Goal: Use online tool/utility: Utilize a website feature to perform a specific function

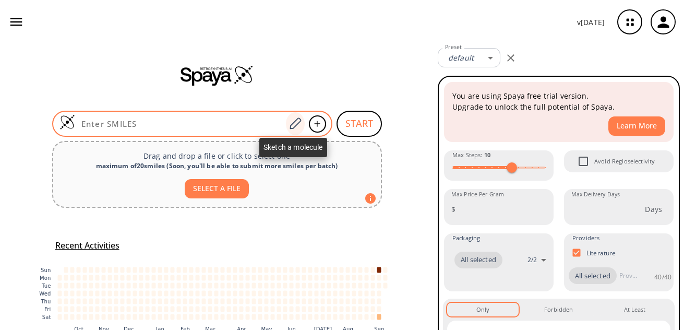
click at [290, 123] on icon at bounding box center [295, 124] width 14 height 14
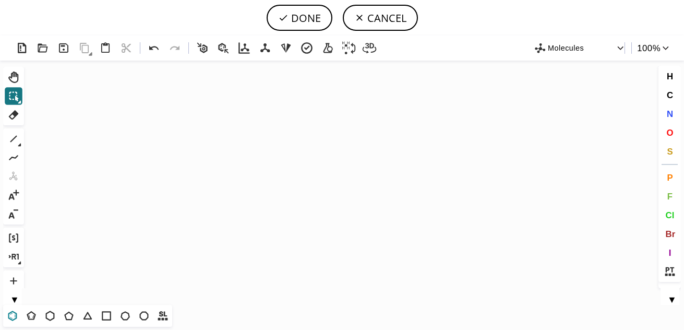
click at [11, 318] on icon at bounding box center [13, 315] width 6 height 6
click at [222, 184] on icon "Created with [PERSON_NAME] 2.3.0" at bounding box center [341, 182] width 627 height 244
click at [13, 138] on icon at bounding box center [14, 139] width 14 height 14
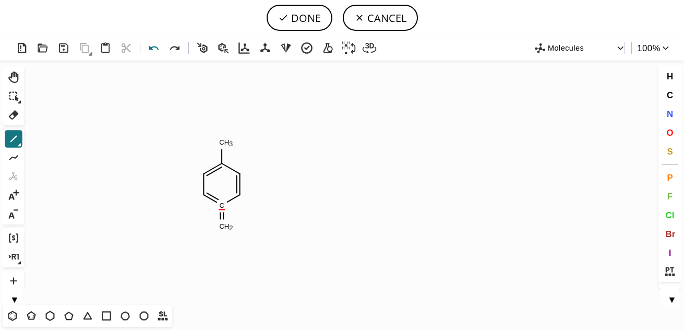
click at [157, 51] on icon at bounding box center [154, 48] width 15 height 15
click at [11, 130] on button "1" at bounding box center [14, 139] width 18 height 18
click at [34, 138] on icon at bounding box center [34, 138] width 11 height 11
click at [666, 216] on span "Cl" at bounding box center [669, 215] width 9 height 10
click at [222, 142] on tspan "Cl" at bounding box center [222, 143] width 7 height 8
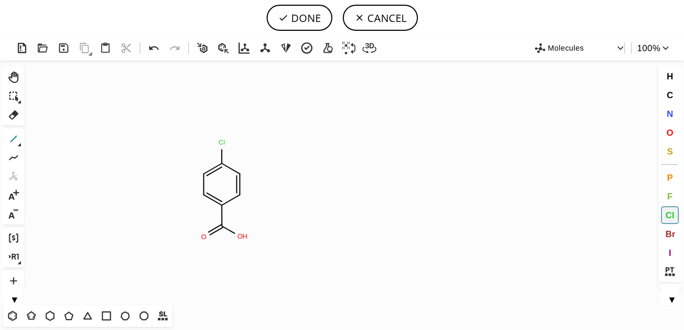
click at [11, 134] on icon at bounding box center [14, 139] width 14 height 14
drag, startPoint x: 260, startPoint y: 161, endPoint x: 297, endPoint y: 183, distance: 43.0
click at [256, 156] on icon "Created with [PERSON_NAME] 2.3.0 S C H 3 Cl O O H Cl" at bounding box center [341, 182] width 627 height 244
click at [674, 213] on button "Cl" at bounding box center [670, 215] width 18 height 18
click at [252, 182] on tspan "Cl" at bounding box center [252, 183] width 7 height 8
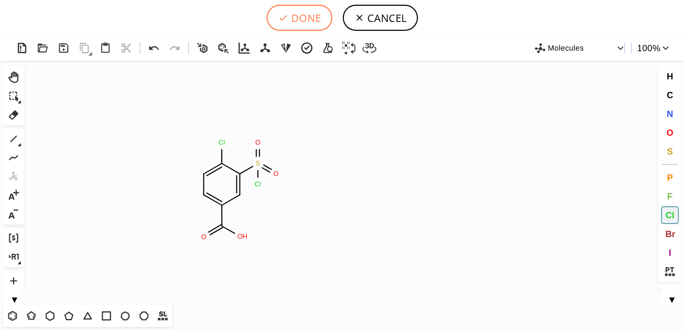
click at [311, 25] on button "DONE" at bounding box center [299, 18] width 66 height 26
type input "C1C=C(C(O)=O)C=C(S(Cl)(=O)=O)C=1Cl"
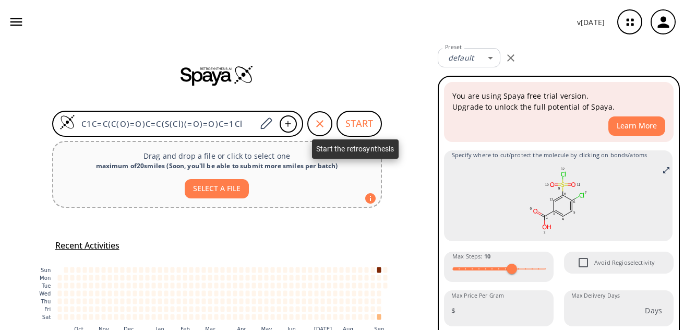
click at [347, 122] on button "START" at bounding box center [358, 124] width 45 height 26
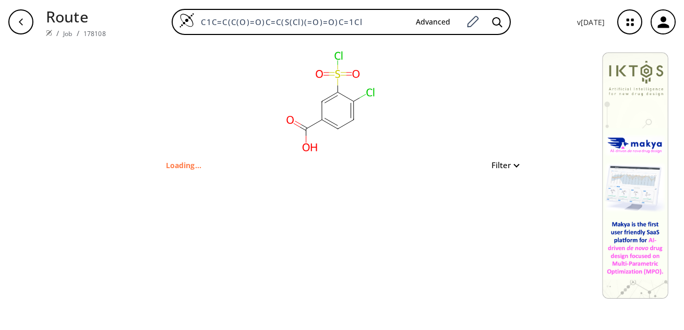
type input "O=C(C1C=C(S(Cl)(=O)=O)C(Cl)=CC=1)O"
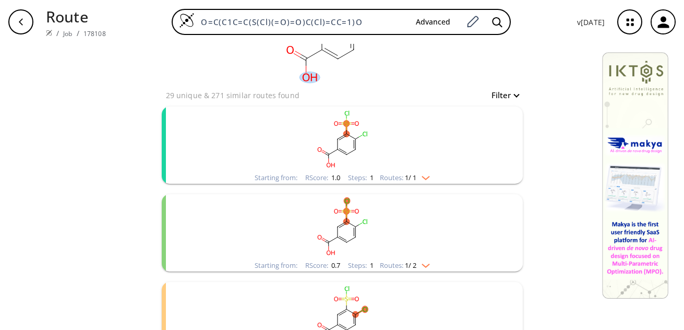
scroll to position [82, 0]
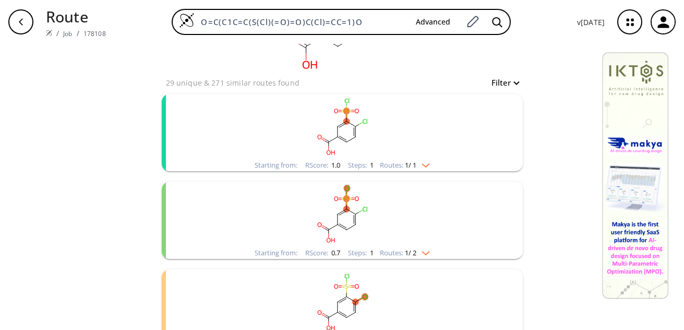
click at [425, 165] on img "clusters" at bounding box center [423, 163] width 14 height 8
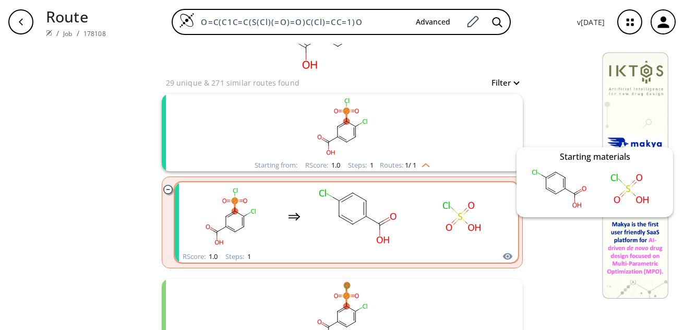
click at [502, 252] on icon "clusters" at bounding box center [507, 256] width 10 height 13
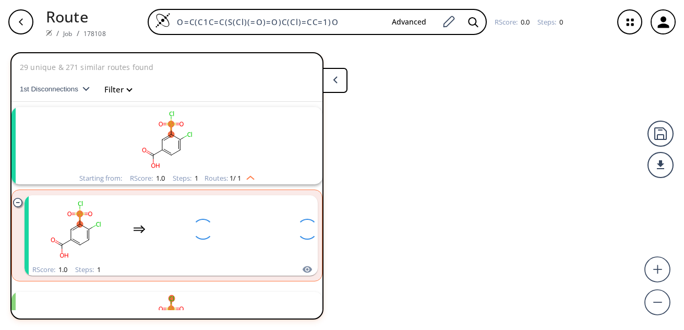
scroll to position [24, 0]
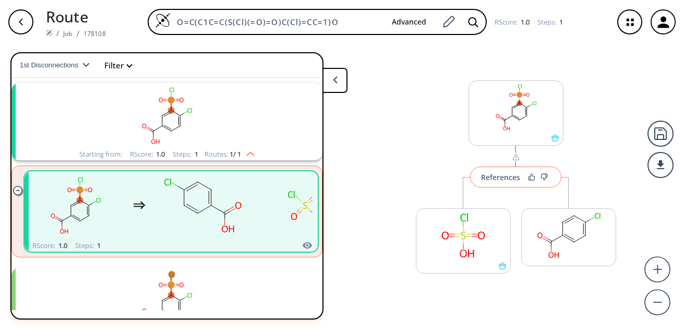
click at [501, 175] on div "References" at bounding box center [500, 177] width 39 height 7
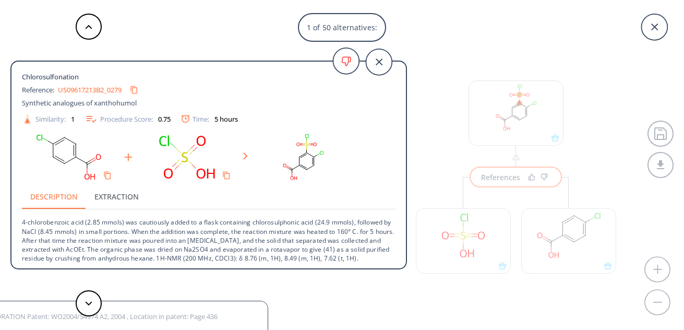
click at [72, 89] on link "US09617213B2_0279" at bounding box center [90, 90] width 64 height 7
